Goal: Use online tool/utility: Utilize a website feature to perform a specific function

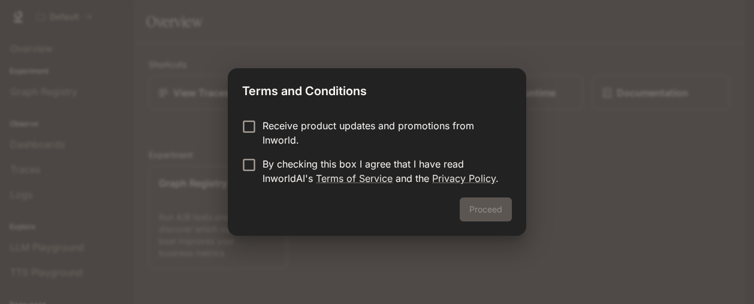
click at [385, 169] on p "By checking this box I agree that I have read InworldAI's Terms of Service and …" at bounding box center [383, 171] width 240 height 29
click at [498, 207] on button "Proceed" at bounding box center [486, 210] width 52 height 24
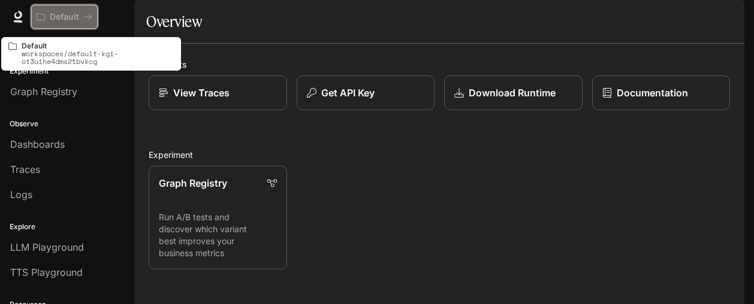
click at [76, 15] on p "Default" at bounding box center [64, 17] width 29 height 10
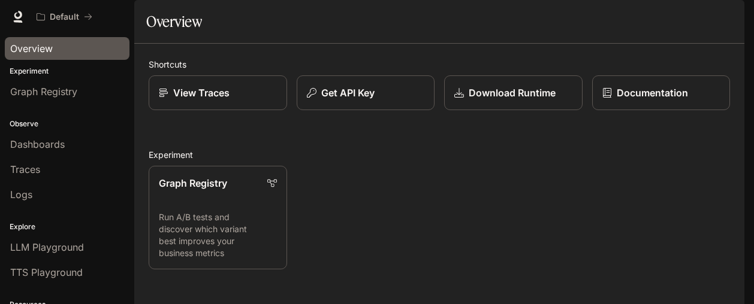
click at [23, 46] on span "Overview" at bounding box center [31, 48] width 43 height 14
click at [65, 41] on div "Overview" at bounding box center [67, 48] width 114 height 14
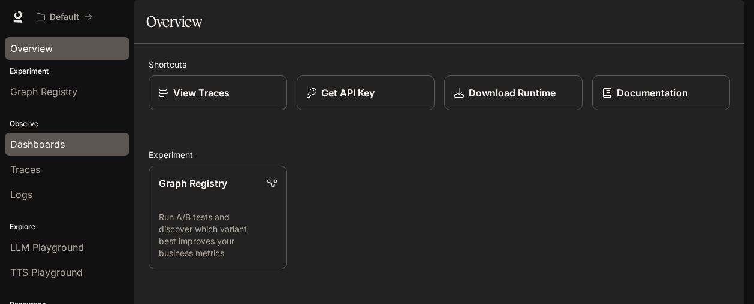
scroll to position [82, 0]
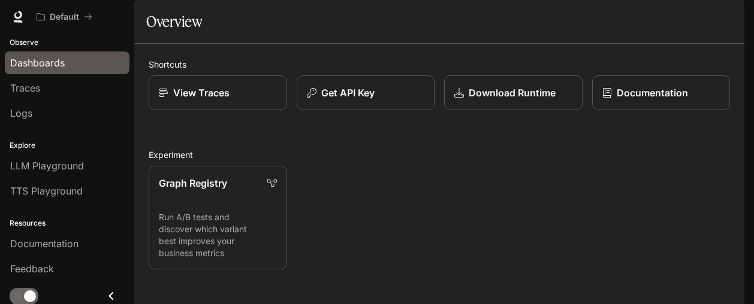
click at [59, 65] on span "Dashboards" at bounding box center [37, 63] width 55 height 14
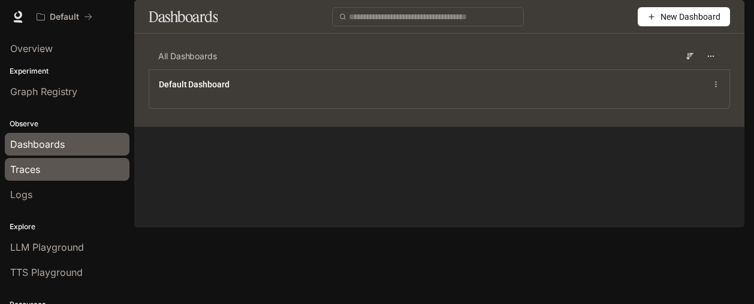
click at [31, 165] on span "Traces" at bounding box center [25, 169] width 30 height 14
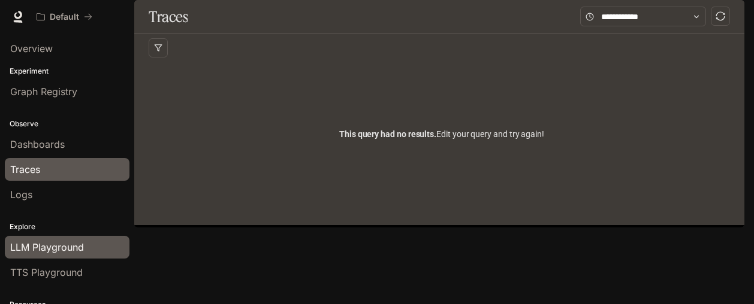
click at [50, 246] on span "LLM Playground" at bounding box center [47, 247] width 74 height 14
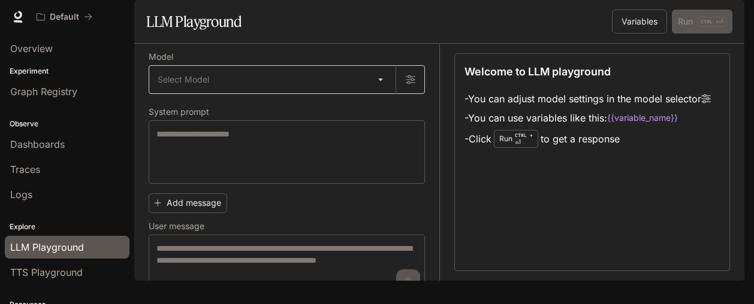
click at [370, 114] on body "Skip to main content Default Documentation Documentation Portal Overview Experi…" at bounding box center [377, 152] width 754 height 304
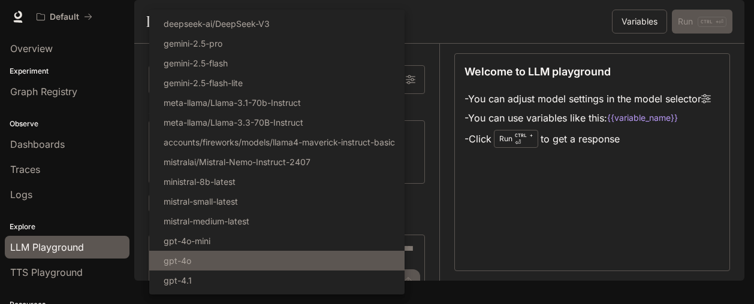
scroll to position [53, 0]
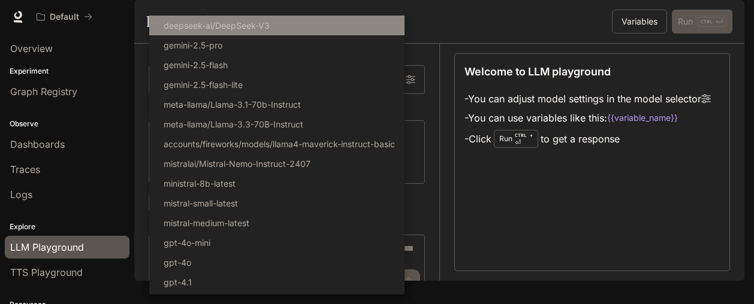
click at [254, 23] on p "deepseek-ai/DeepSeek-V3" at bounding box center [217, 25] width 106 height 13
type input "**********"
